Goal: Information Seeking & Learning: Understand process/instructions

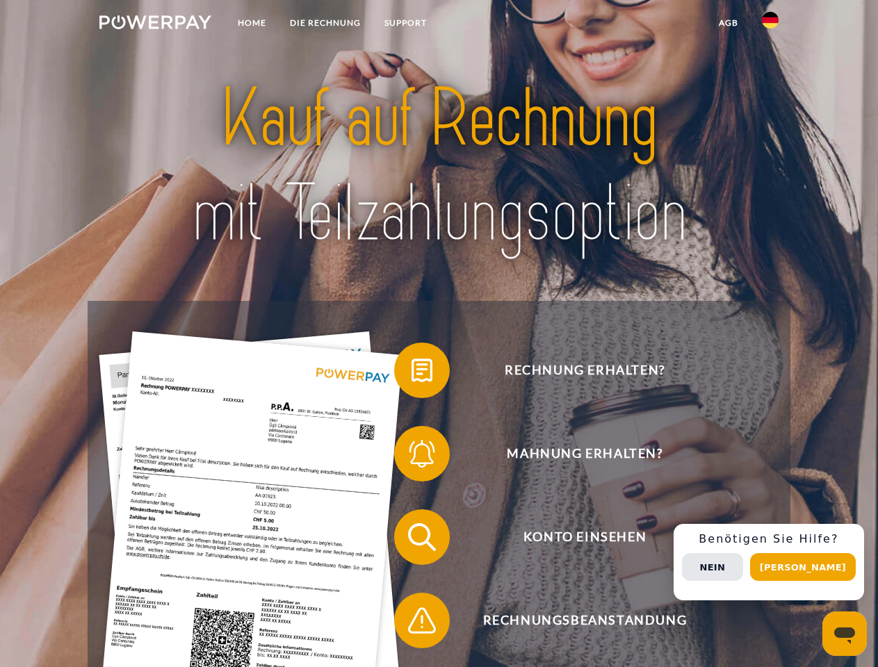
click at [155, 24] on img at bounding box center [155, 22] width 112 height 14
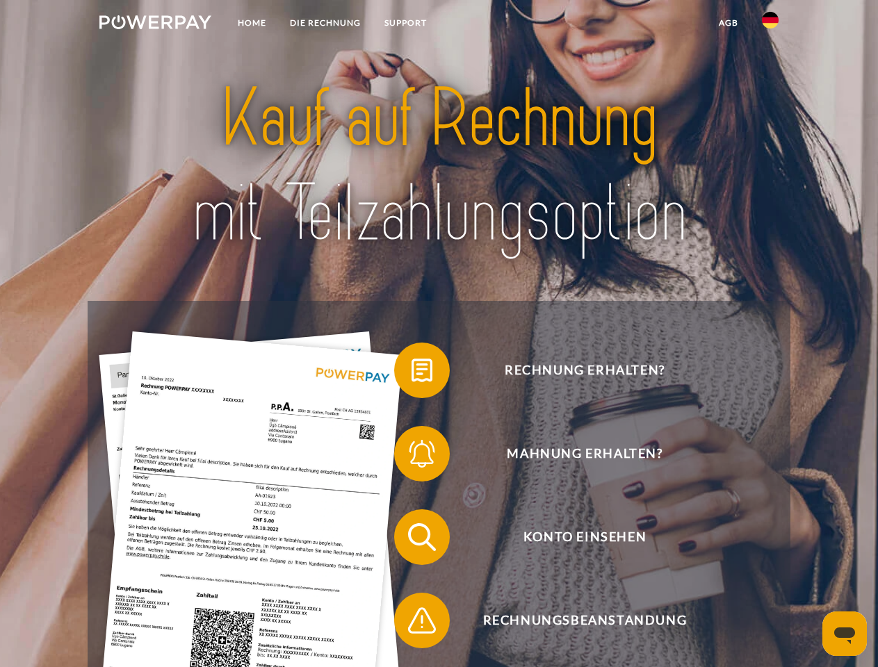
click at [770, 24] on img at bounding box center [770, 20] width 17 height 17
click at [728, 23] on link "agb" at bounding box center [728, 22] width 43 height 25
click at [412, 373] on span at bounding box center [401, 371] width 70 height 70
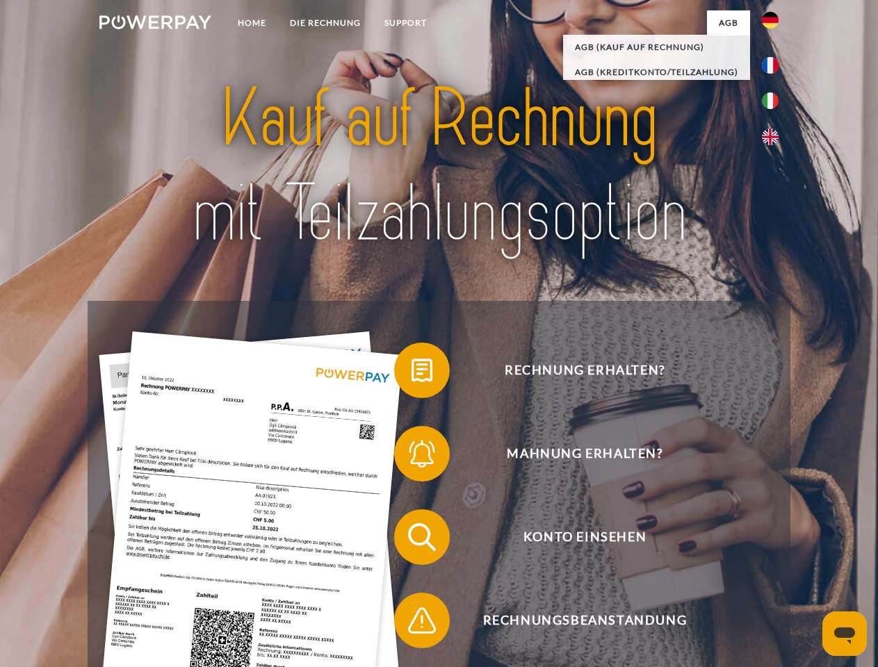
click at [412, 457] on span at bounding box center [401, 454] width 70 height 70
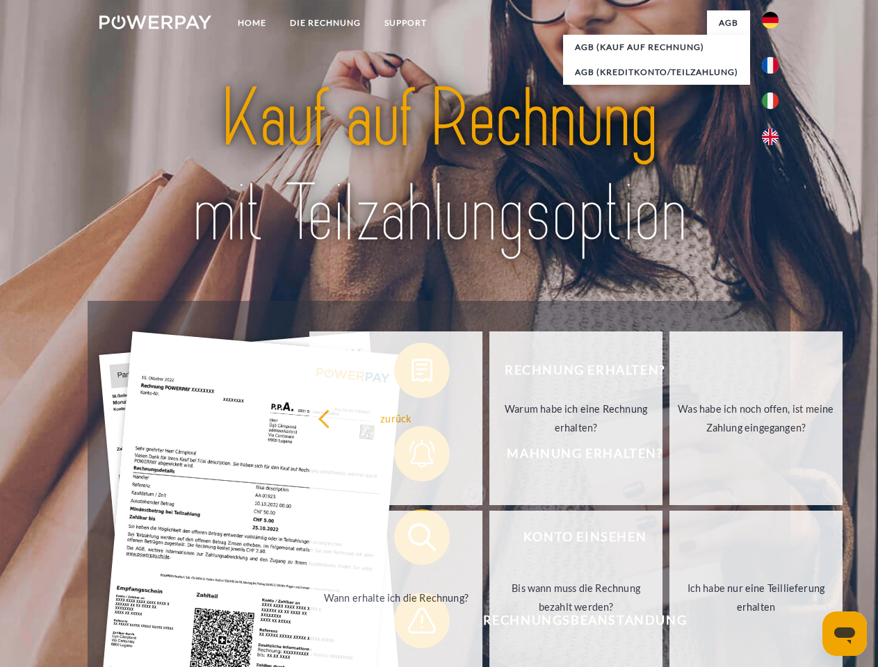
click at [489, 540] on link "Bis wann muss die Rechnung bezahlt werden?" at bounding box center [575, 598] width 173 height 174
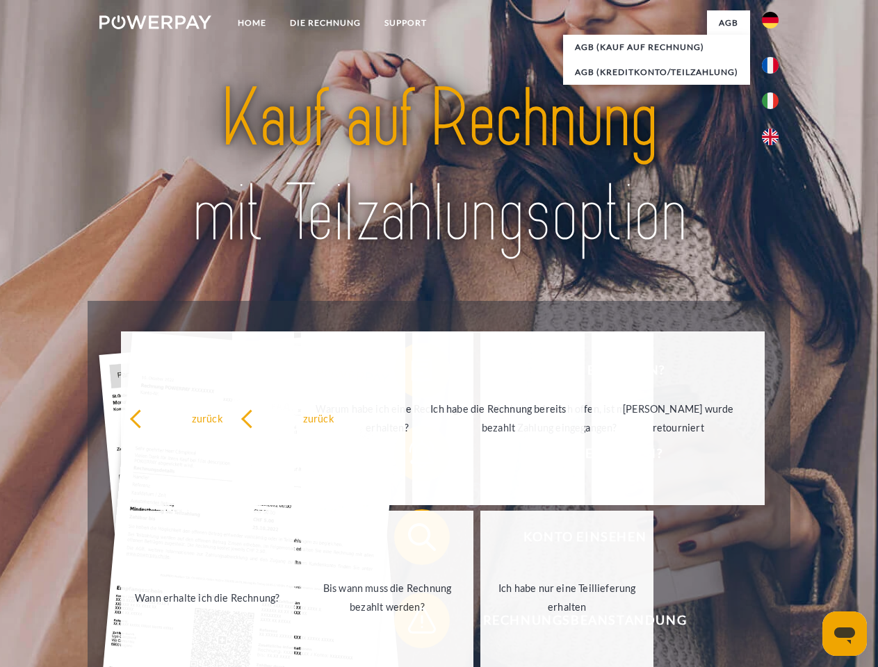
click at [412, 624] on span at bounding box center [401, 621] width 70 height 70
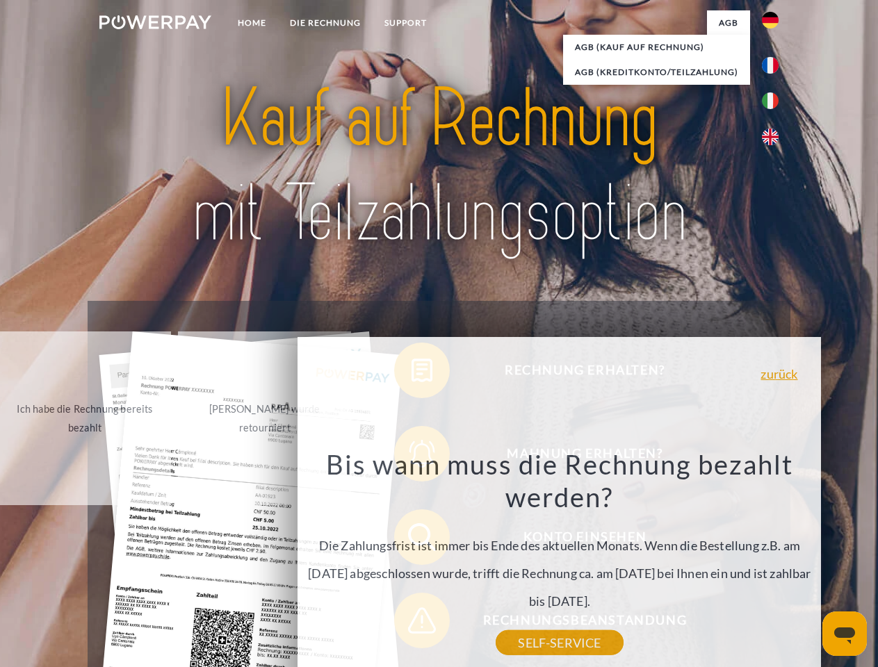
click at [774, 562] on div "Rechnung erhalten? Mahnung erhalten? Konto einsehen" at bounding box center [439, 579] width 702 height 556
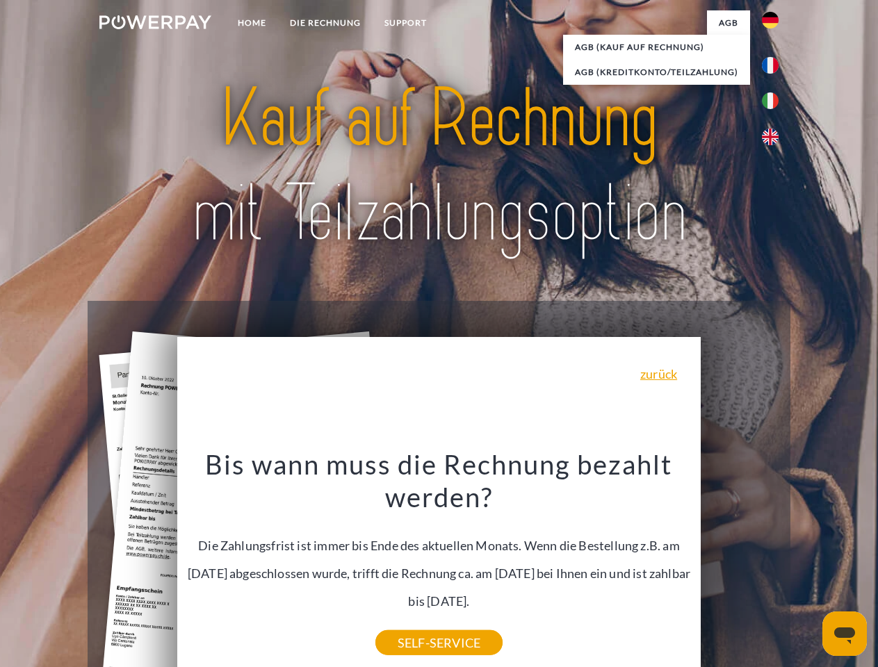
click at [740, 565] on span "Konto einsehen" at bounding box center [584, 538] width 341 height 56
click at [808, 567] on header "Home DIE RECHNUNG SUPPORT" at bounding box center [439, 480] width 878 height 960
